Goal: Transaction & Acquisition: Obtain resource

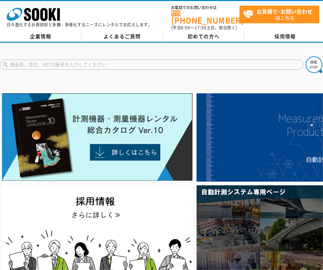
click at [104, 65] on input "text" at bounding box center [152, 65] width 304 height 10
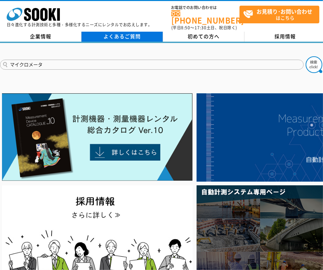
type input "マイクロメータ"
click at [306, 56] on button at bounding box center [314, 64] width 17 height 17
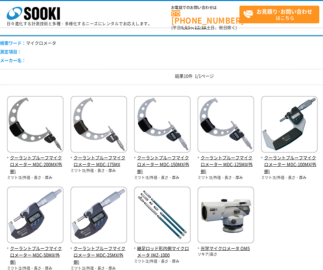
scroll to position [67, 0]
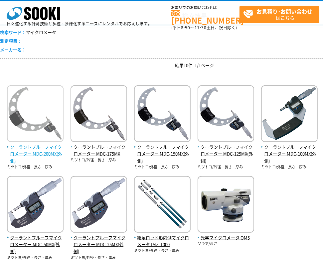
click at [27, 122] on img at bounding box center [35, 114] width 57 height 58
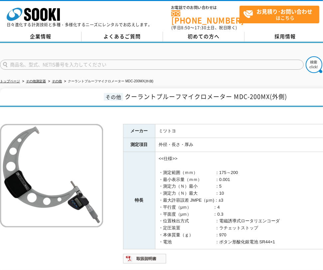
click at [228, 110] on div at bounding box center [195, 113] width 390 height 7
